Goal: Check status: Check status

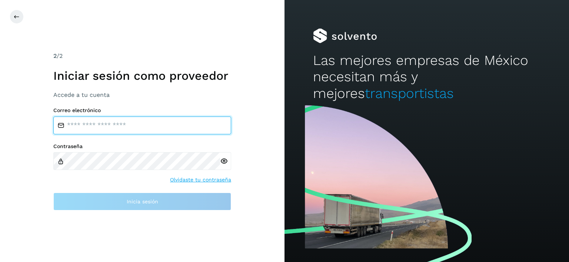
type input "**********"
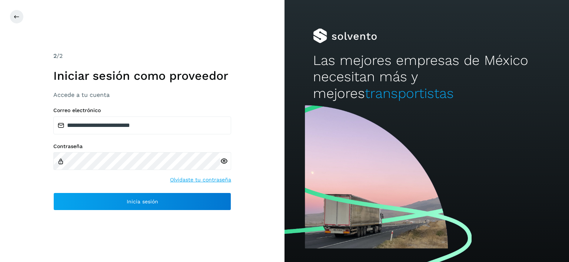
click at [172, 114] on div "**********" at bounding box center [142, 120] width 178 height 27
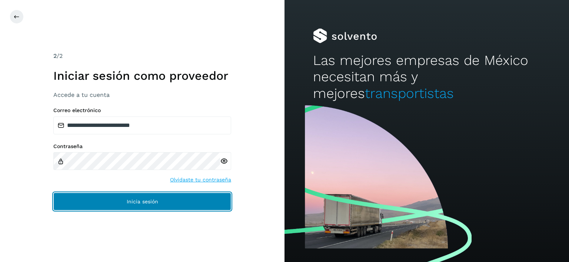
click at [140, 201] on span "Inicia sesión" at bounding box center [142, 201] width 31 height 5
click at [148, 196] on button "Inicia sesión" at bounding box center [142, 201] width 178 height 18
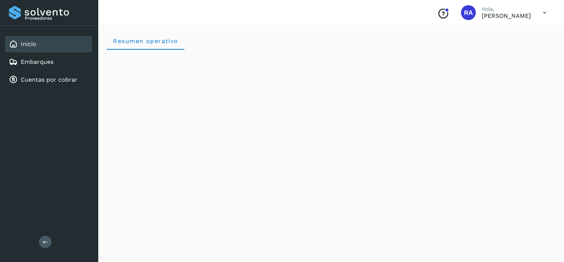
click at [44, 70] on div "Inicio Embarques Cuentas por cobrar" at bounding box center [49, 62] width 98 height 73
click at [46, 79] on link "Cuentas por cobrar" at bounding box center [49, 79] width 57 height 7
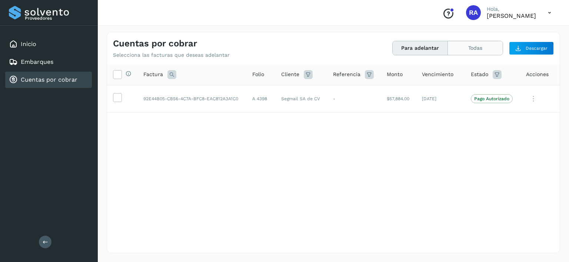
click at [472, 49] on button "Todas" at bounding box center [475, 48] width 55 height 14
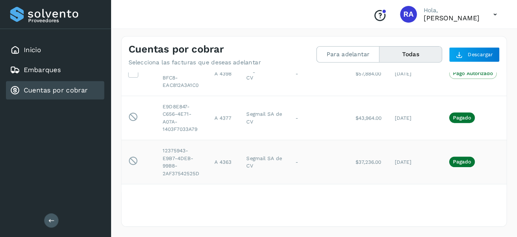
scroll to position [39, 0]
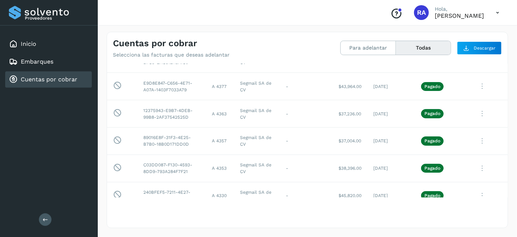
click at [41, 133] on div "Proveedores Inicio Embarques Cuentas por cobrar Salir" at bounding box center [49, 118] width 98 height 237
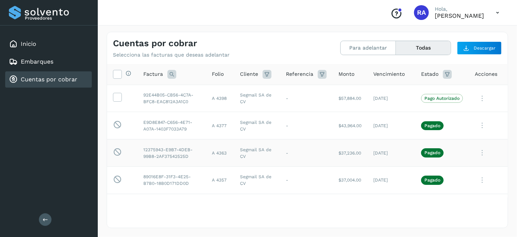
scroll to position [0, 0]
click at [9, 133] on div "Proveedores Inicio Embarques Cuentas por cobrar Salir" at bounding box center [49, 118] width 98 height 237
click at [448, 98] on p "Pago Autorizado" at bounding box center [442, 98] width 35 height 5
click at [475, 98] on icon at bounding box center [482, 98] width 15 height 15
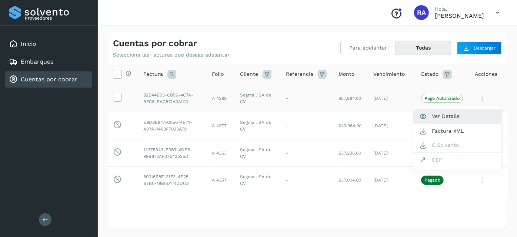
click at [455, 118] on button "Ver Detalle" at bounding box center [457, 116] width 88 height 14
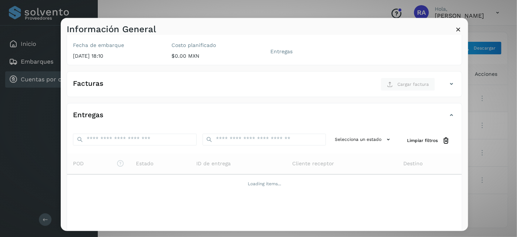
scroll to position [110, 0]
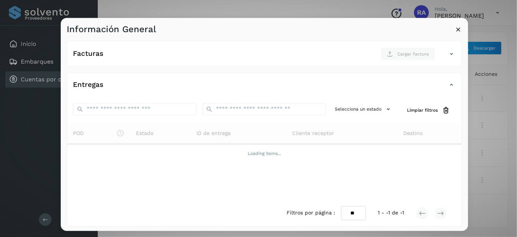
click at [459, 28] on icon at bounding box center [459, 29] width 8 height 8
